Goal: Transaction & Acquisition: Purchase product/service

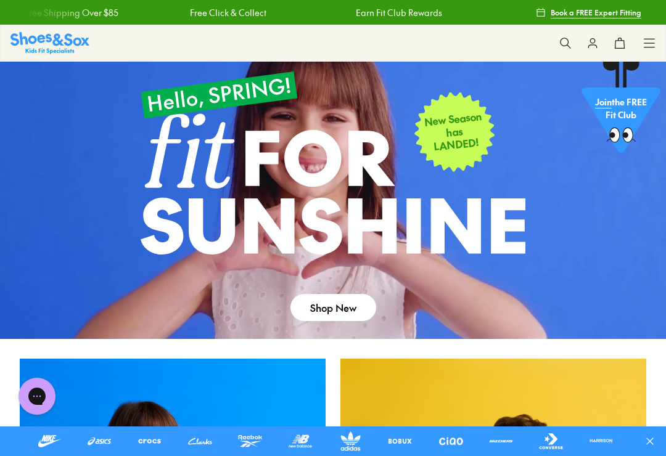
click at [654, 43] on icon at bounding box center [649, 43] width 12 height 12
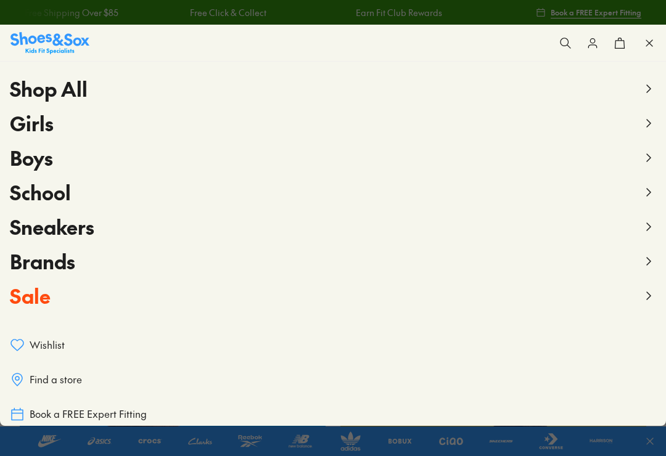
click at [44, 131] on span "Girls" at bounding box center [32, 123] width 44 height 28
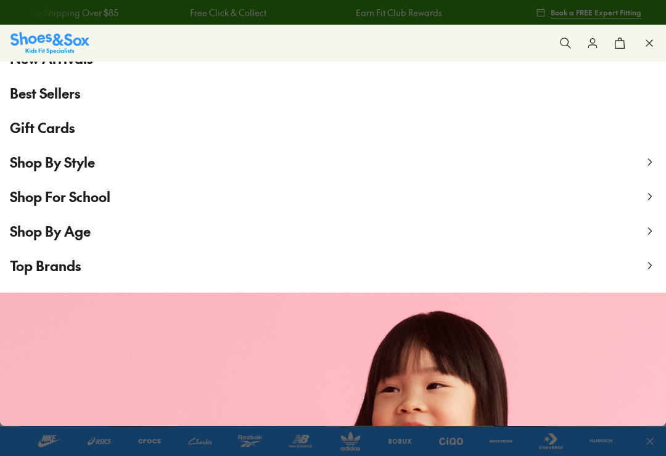
scroll to position [108, 0]
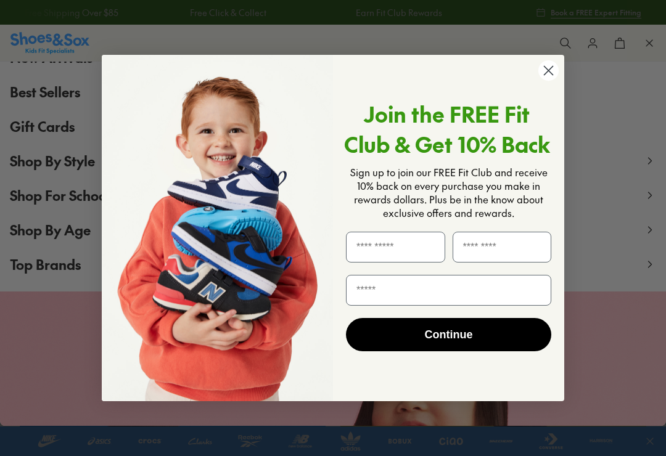
click at [551, 79] on circle "Close dialog" at bounding box center [549, 70] width 20 height 20
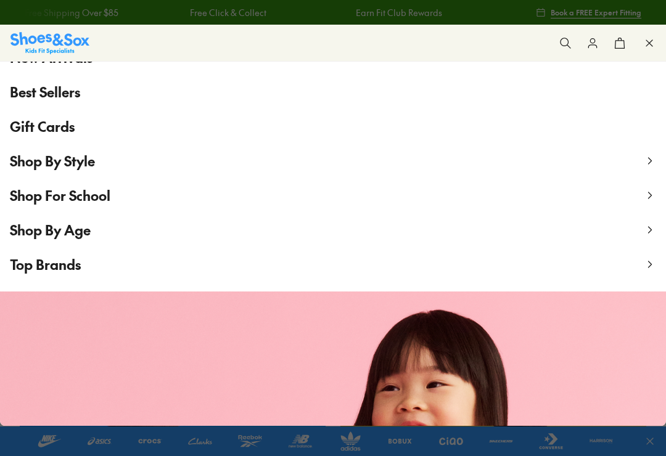
click at [76, 234] on span "Shop By Age" at bounding box center [50, 230] width 81 height 19
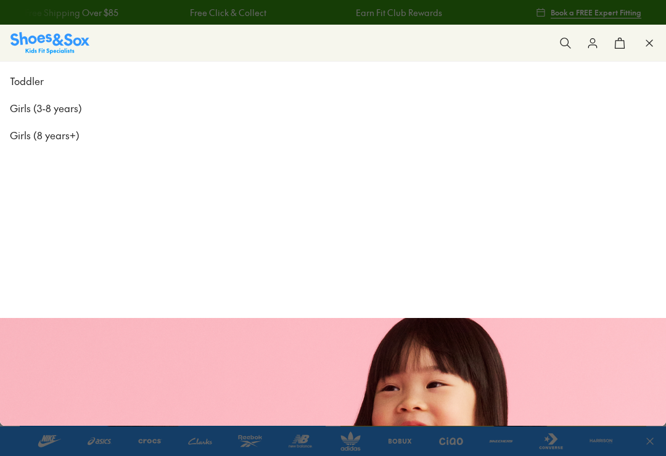
scroll to position [0, 0]
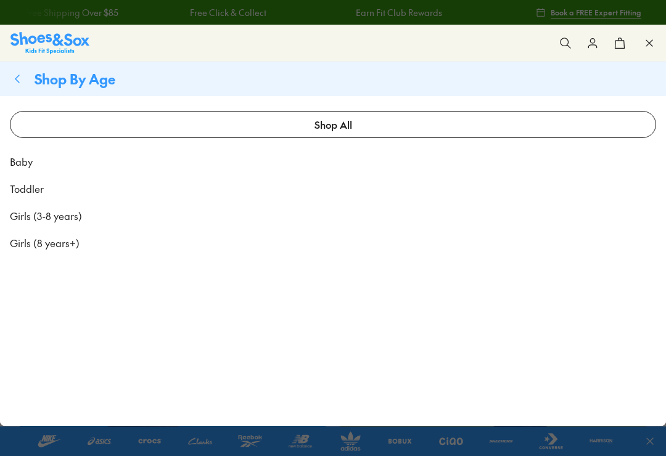
click at [73, 248] on span "Girls (8 years+)" at bounding box center [45, 243] width 70 height 15
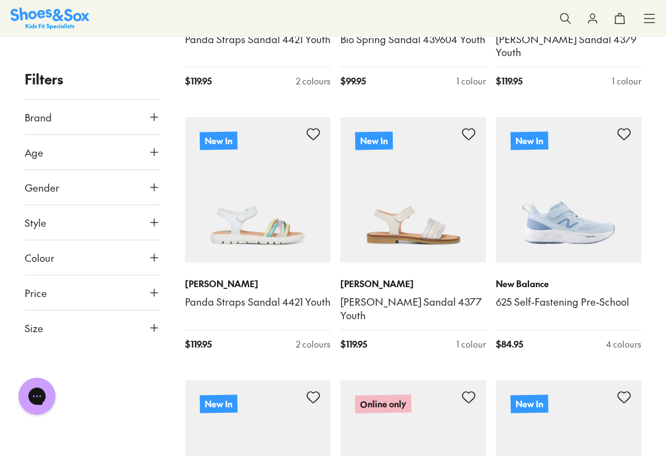
scroll to position [1210, 0]
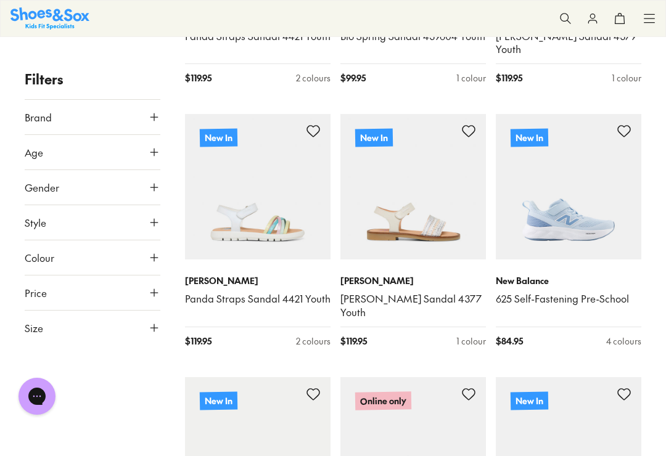
click at [561, 218] on img at bounding box center [569, 187] width 146 height 146
click at [597, 227] on img at bounding box center [569, 187] width 146 height 146
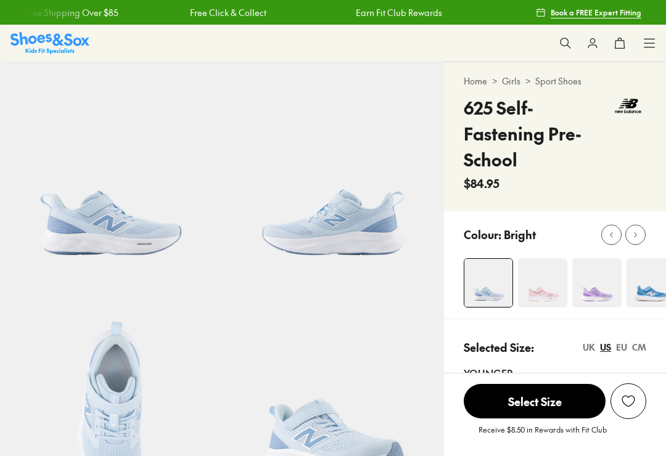
select select "*"
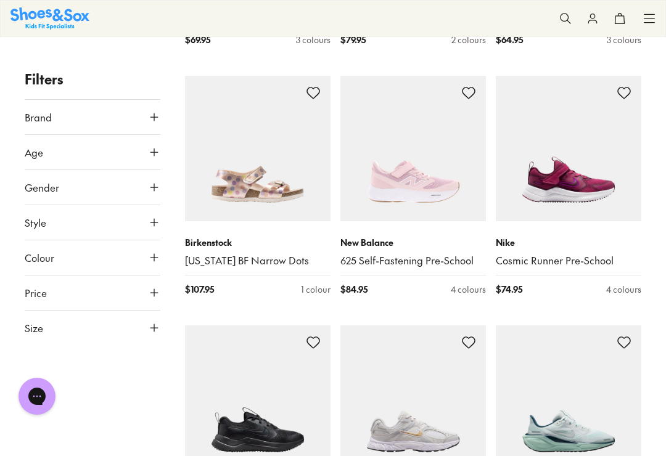
scroll to position [2538, 0]
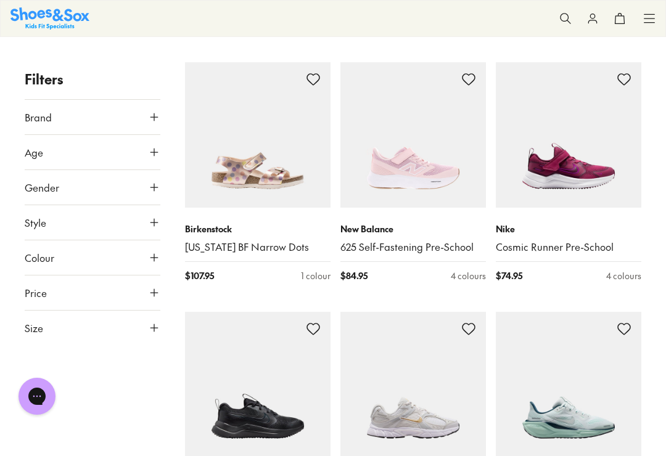
click at [420, 392] on img at bounding box center [414, 385] width 146 height 146
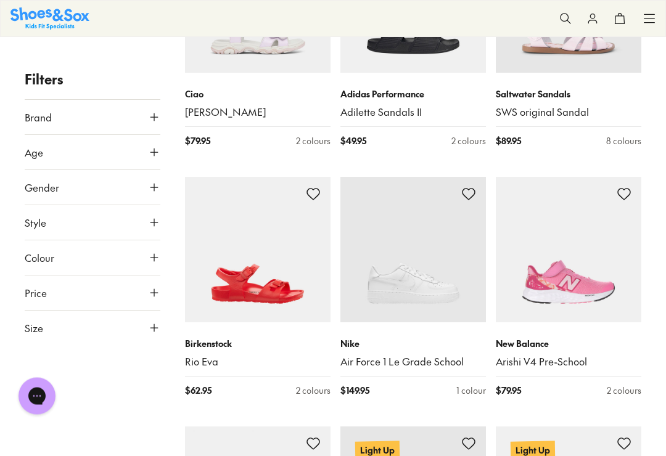
scroll to position [3688, 0]
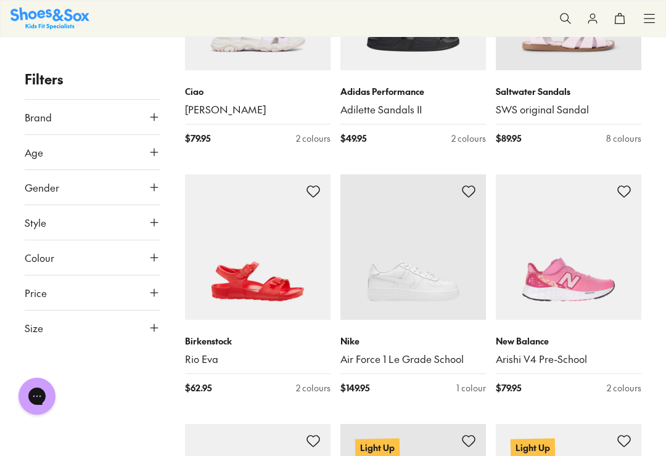
click at [584, 250] on img at bounding box center [569, 248] width 146 height 146
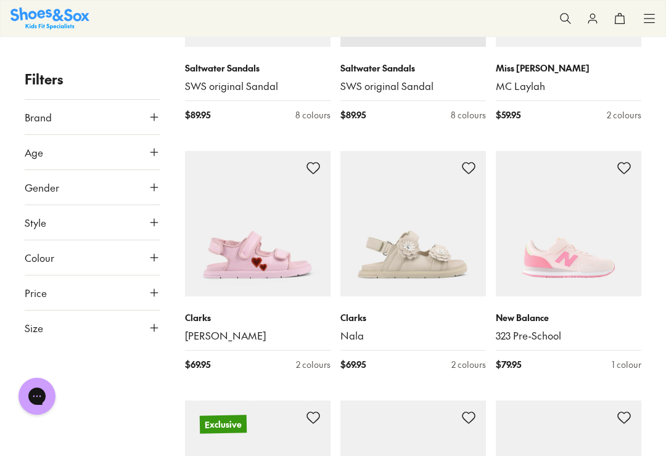
scroll to position [4464, 0]
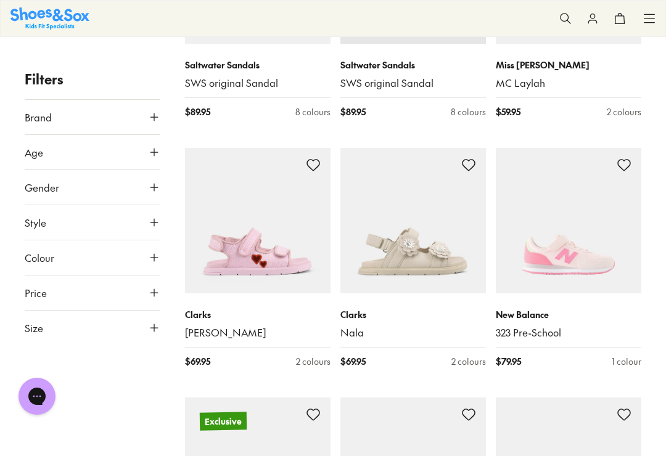
click at [580, 210] on img at bounding box center [569, 221] width 146 height 146
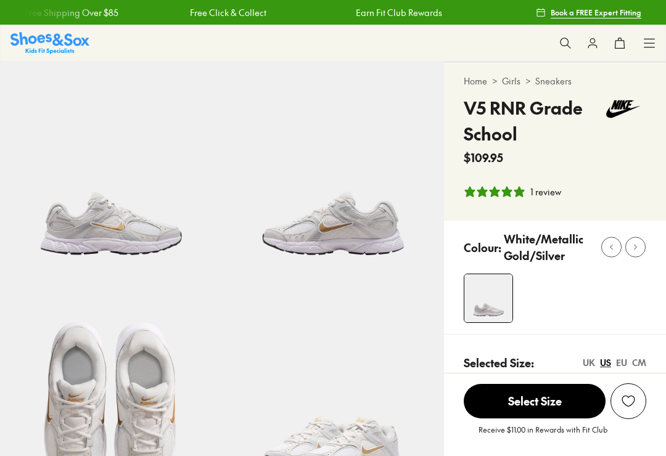
select select "*"
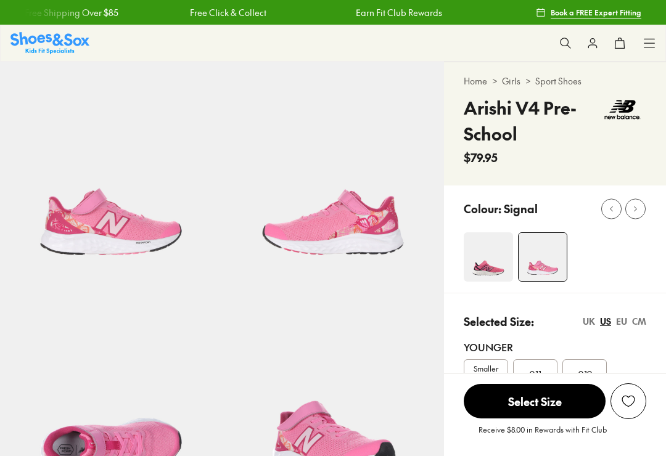
click at [492, 260] on img at bounding box center [488, 257] width 49 height 49
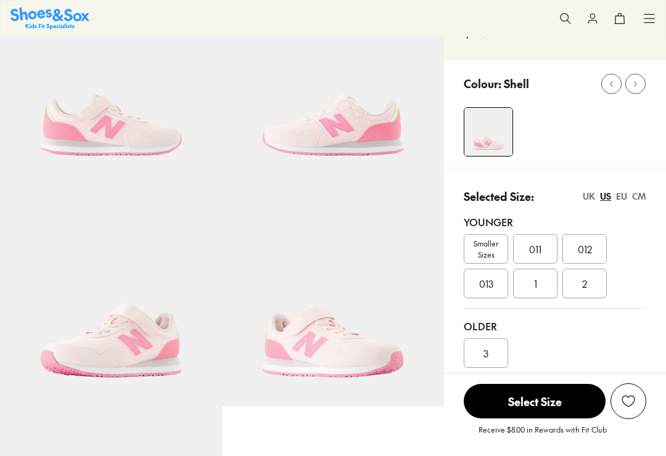
scroll to position [99, 0]
select select "*"
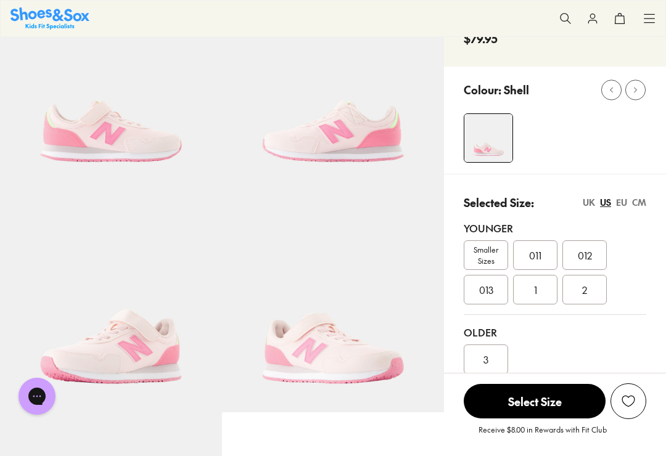
scroll to position [92, 0]
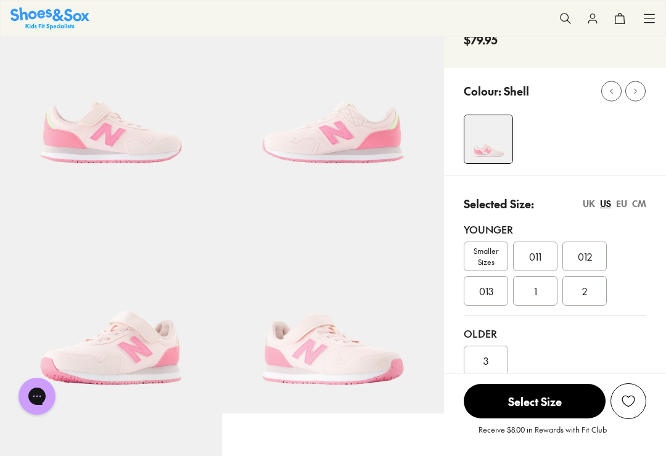
click at [655, 17] on icon at bounding box center [649, 18] width 12 height 12
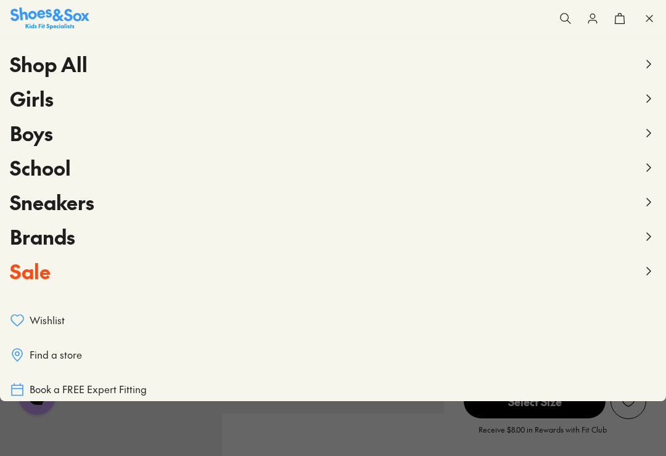
click at [91, 207] on span "Sneakers" at bounding box center [52, 202] width 85 height 28
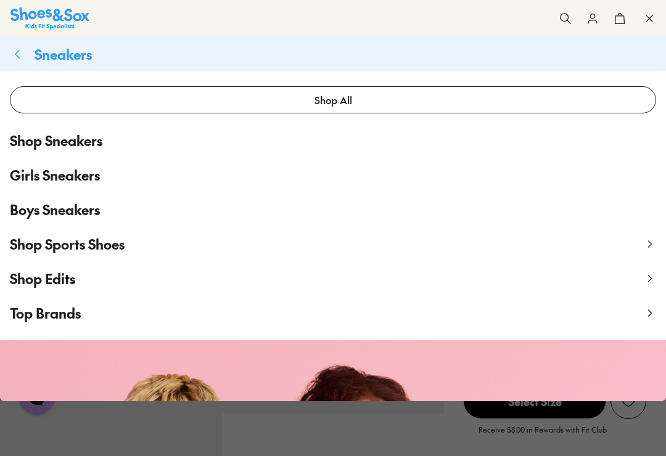
click at [105, 246] on span "Shop Sports Shoes" at bounding box center [67, 244] width 115 height 19
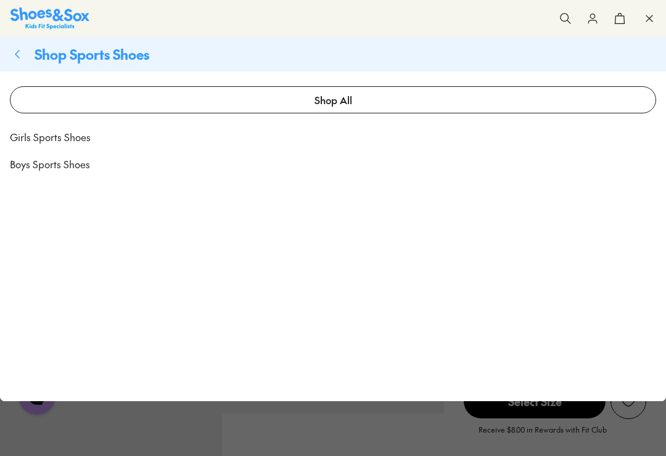
click at [75, 144] on span "Girls Sports Shoes" at bounding box center [50, 137] width 81 height 15
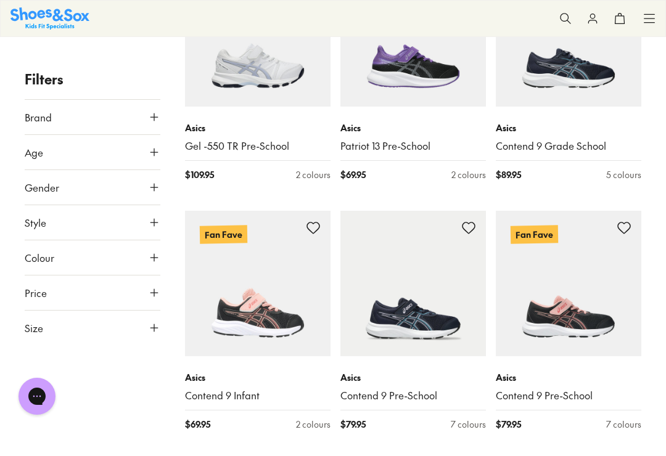
scroll to position [1820, 0]
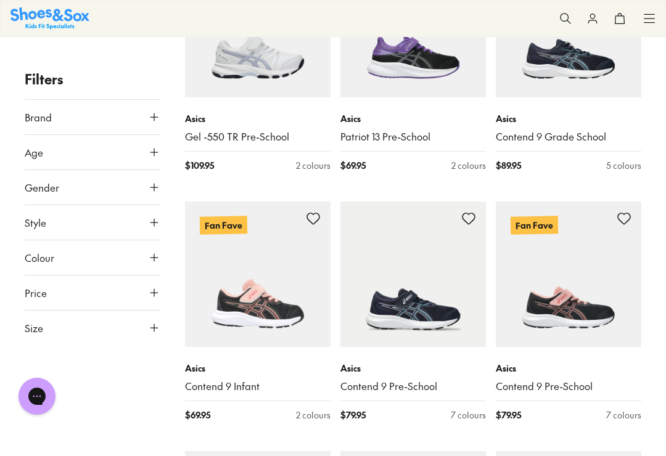
click at [611, 300] on img at bounding box center [569, 275] width 146 height 146
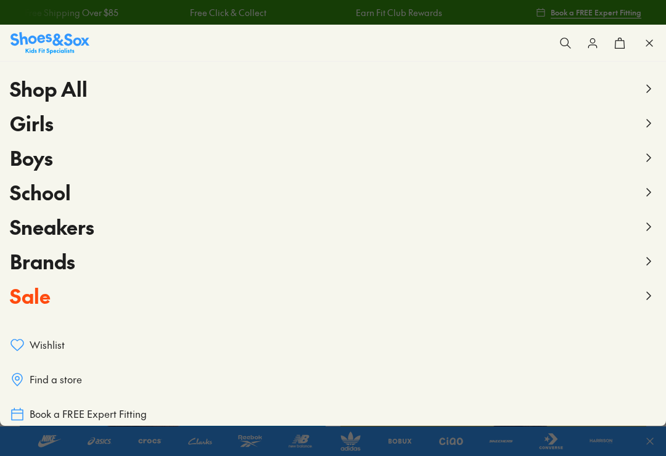
click at [78, 237] on span "Sneakers" at bounding box center [52, 227] width 85 height 28
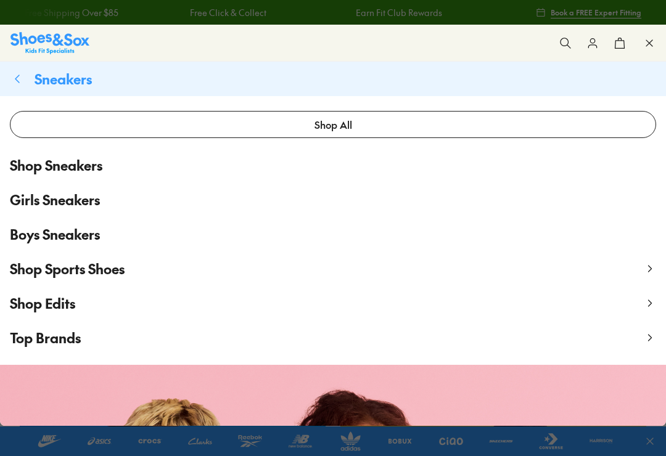
click at [109, 204] on link "Girls Sneakers" at bounding box center [333, 200] width 666 height 35
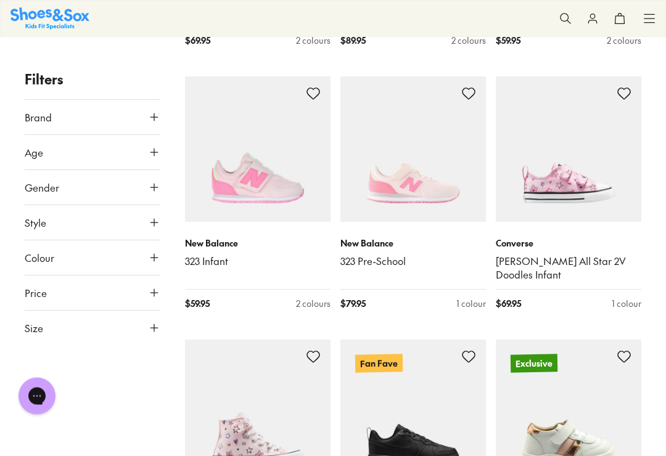
scroll to position [1195, 0]
click at [655, 18] on icon at bounding box center [649, 18] width 12 height 12
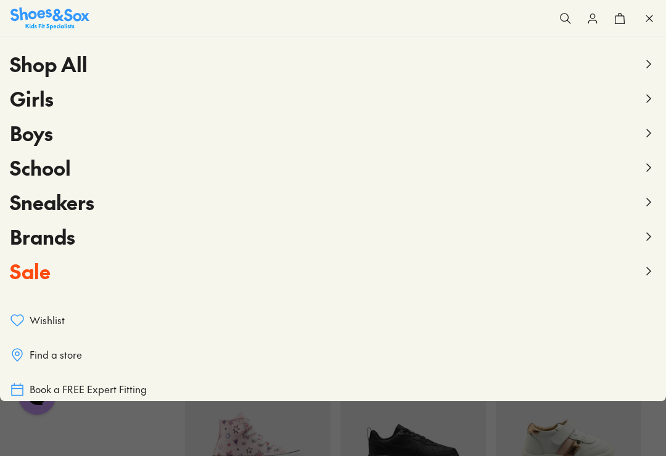
click at [48, 204] on span "Sneakers" at bounding box center [52, 202] width 85 height 28
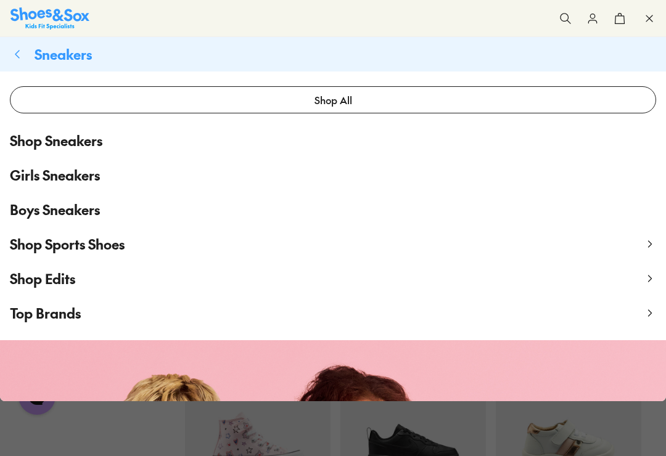
click at [46, 241] on span "Shop Sports Shoes" at bounding box center [67, 244] width 115 height 19
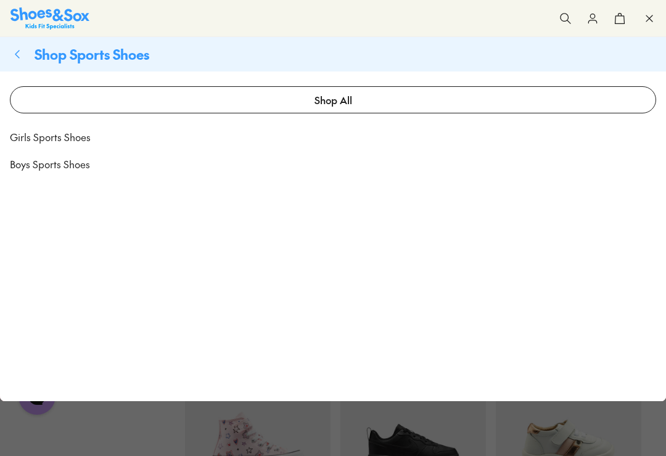
click at [54, 143] on span "Girls Sports Shoes" at bounding box center [50, 137] width 81 height 15
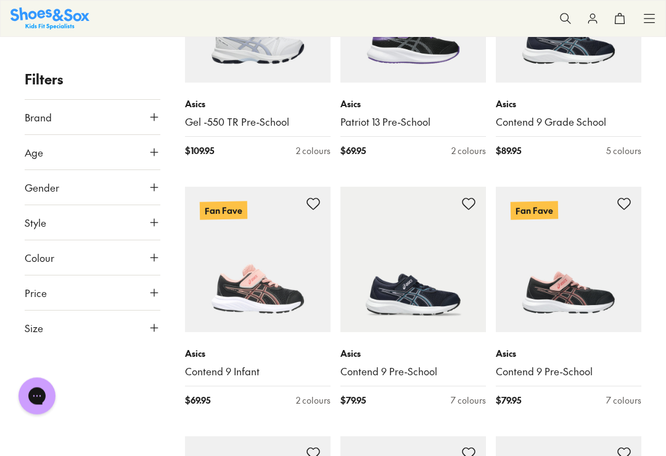
scroll to position [1838, 0]
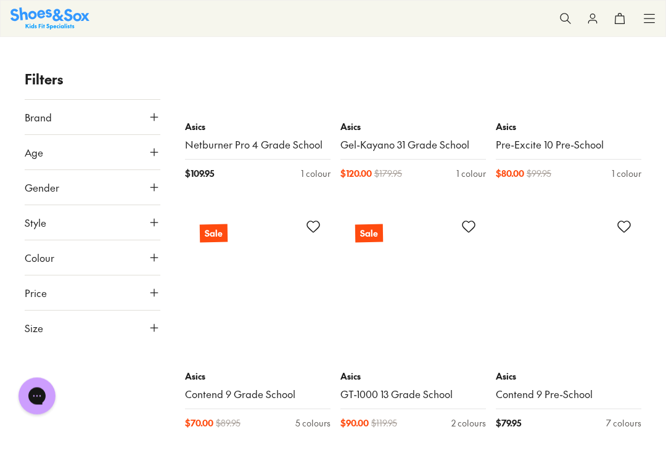
scroll to position [4589, 0]
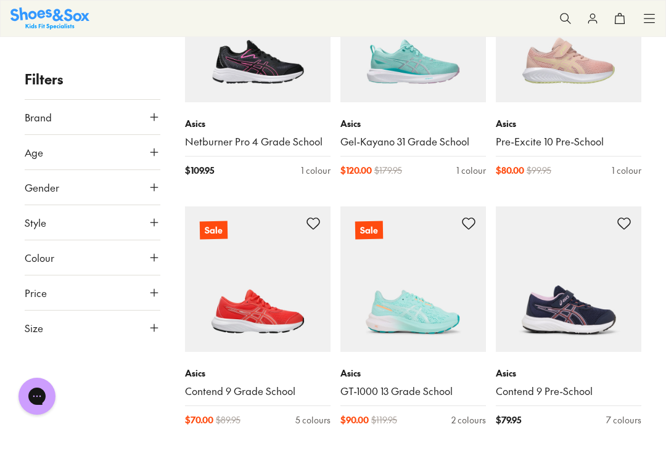
click at [0, 0] on button at bounding box center [0, 0] width 0 height 0
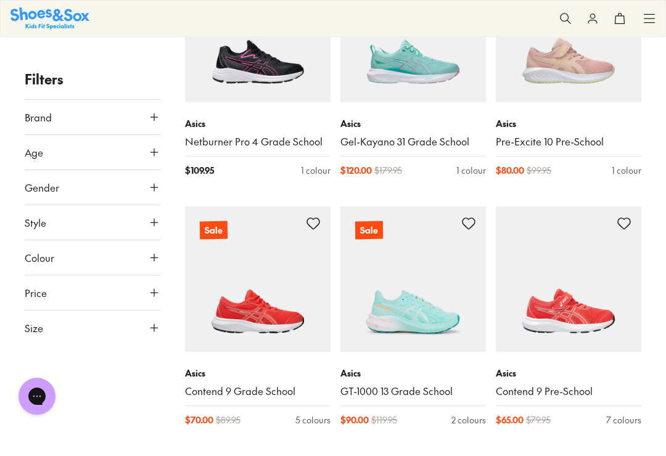
click at [0, 0] on button at bounding box center [0, 0] width 0 height 0
click at [0, 0] on span at bounding box center [0, 0] width 0 height 0
click at [574, 215] on img at bounding box center [569, 280] width 146 height 146
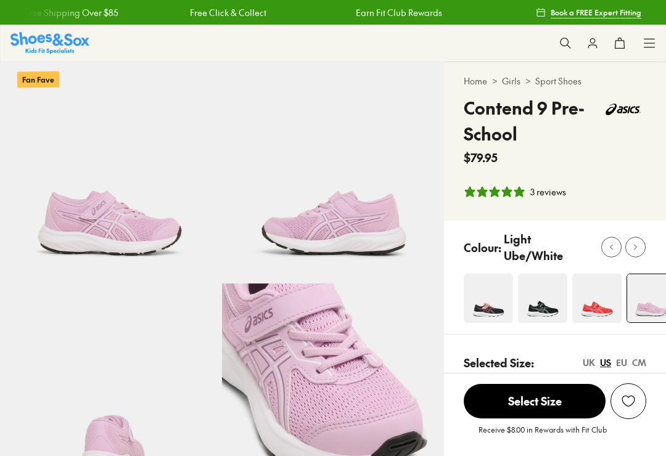
select select "*"
click at [642, 242] on button at bounding box center [635, 247] width 20 height 20
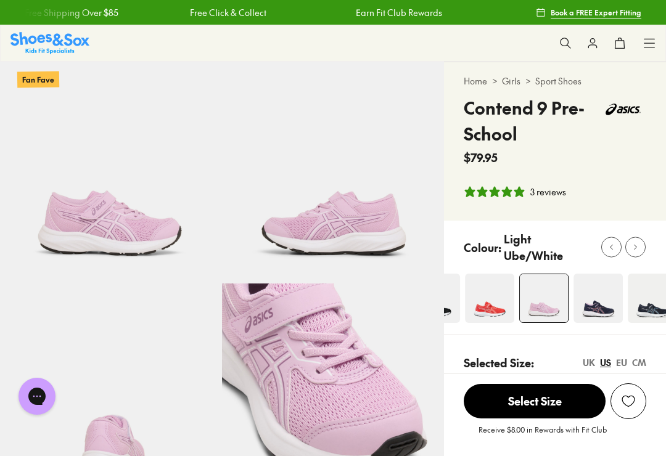
click at [611, 291] on img at bounding box center [598, 298] width 49 height 49
click at [609, 299] on img at bounding box center [598, 298] width 49 height 49
click at [592, 291] on img at bounding box center [598, 298] width 49 height 49
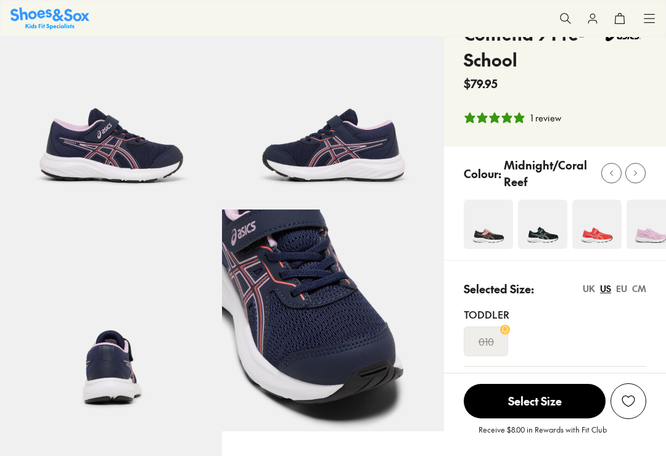
select select "*"
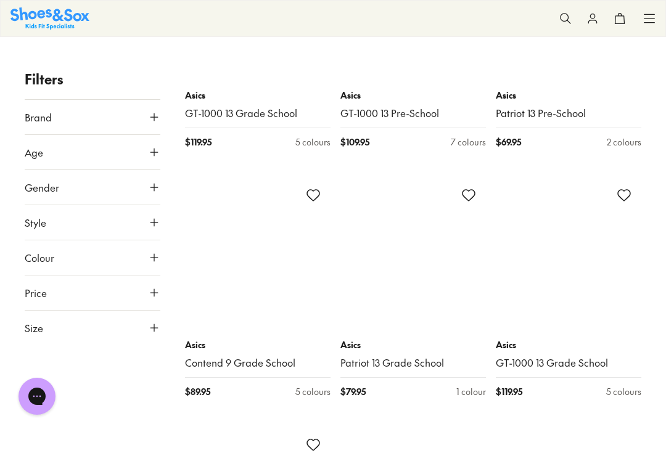
scroll to position [5119, 0]
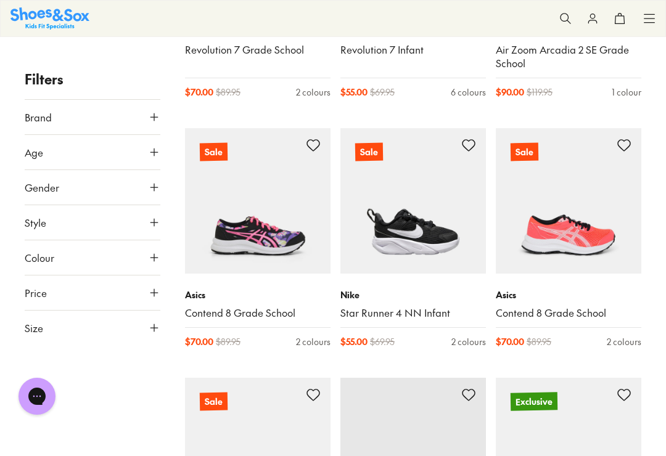
scroll to position [8457, 0]
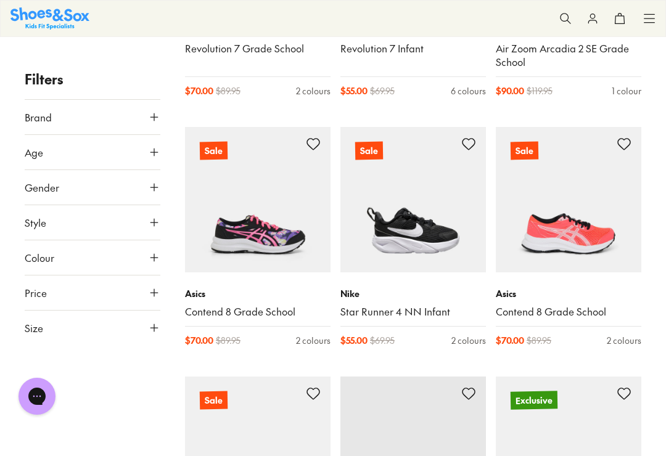
click at [289, 247] on img at bounding box center [258, 200] width 146 height 146
click at [283, 247] on img at bounding box center [258, 200] width 146 height 146
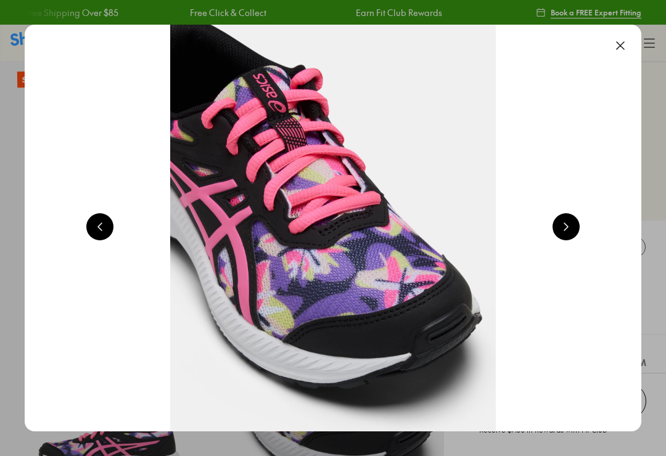
scroll to position [0, 1234]
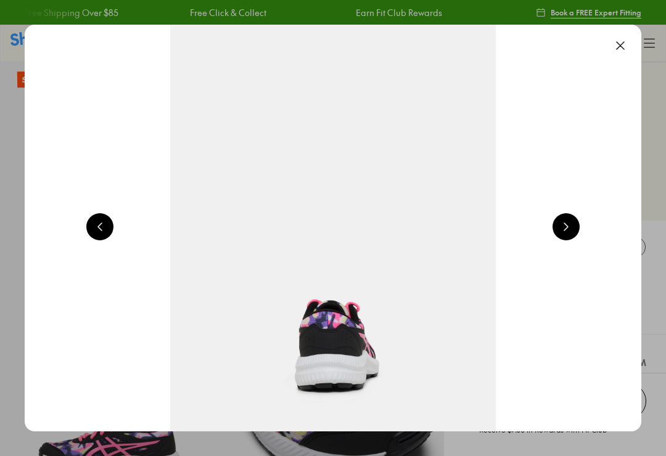
select select "*"
click at [622, 46] on button at bounding box center [620, 45] width 27 height 27
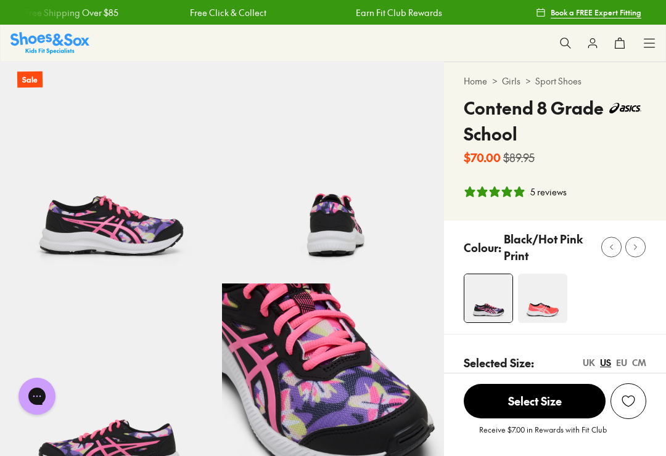
click at [619, 36] on button "0" at bounding box center [619, 43] width 27 height 27
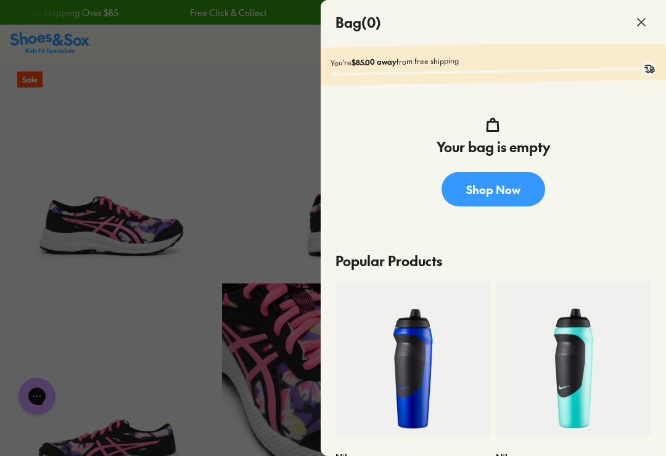
click at [646, 26] on icon at bounding box center [641, 22] width 15 height 15
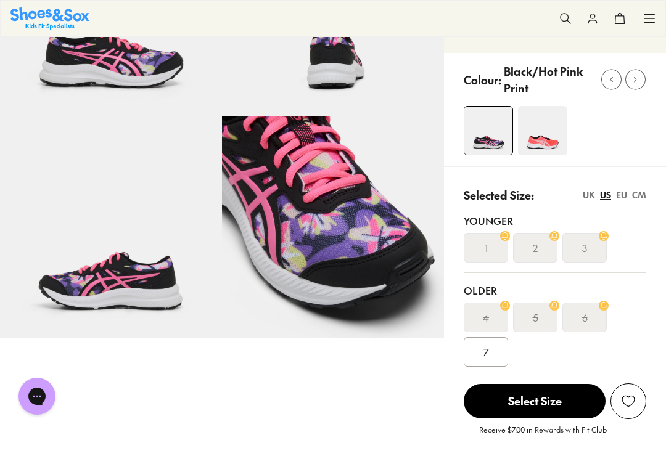
scroll to position [168, 0]
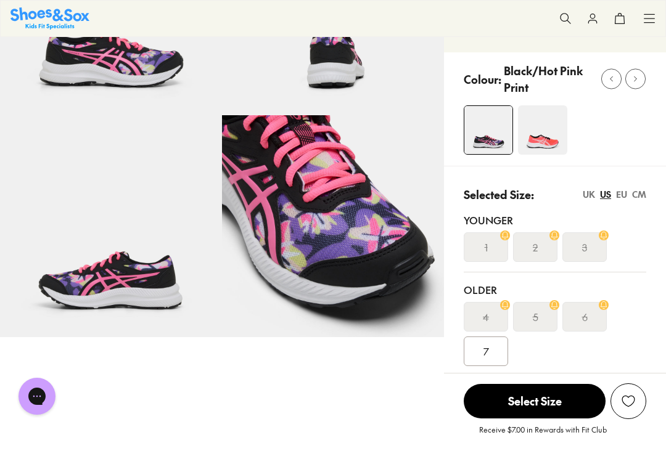
click at [533, 145] on img at bounding box center [542, 129] width 49 height 49
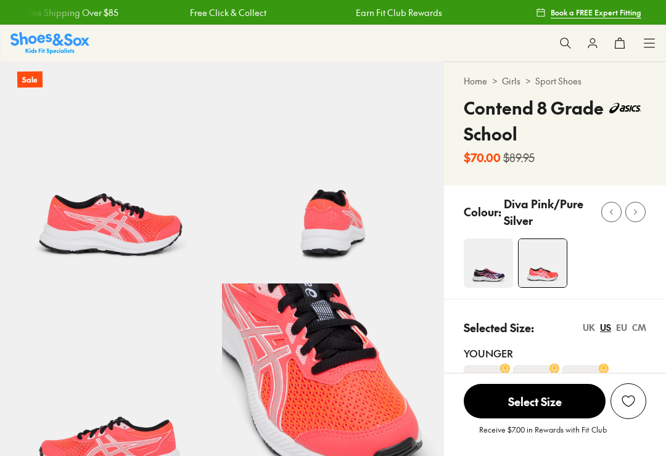
select select "*"
